Goal: Find specific page/section: Find specific page/section

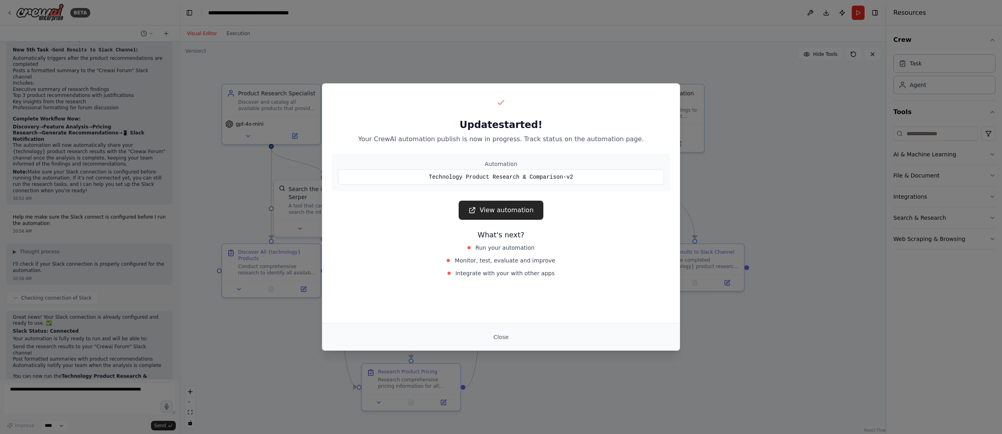
click at [522, 213] on link "View automation" at bounding box center [500, 210] width 84 height 19
